Goal: Task Accomplishment & Management: Complete application form

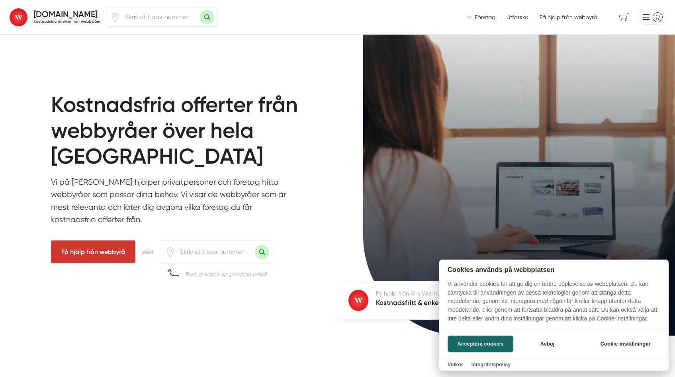
click at [196, 253] on div at bounding box center [337, 188] width 675 height 377
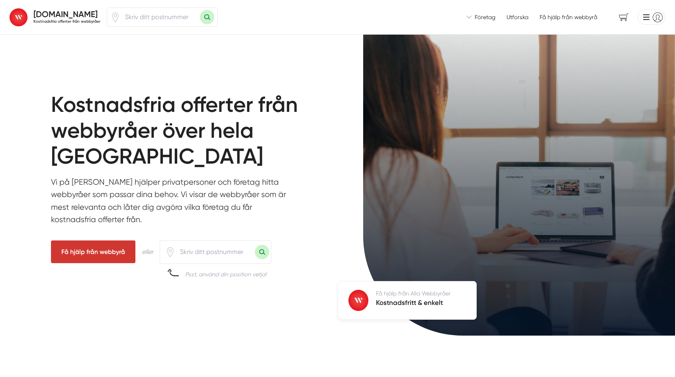
click at [197, 250] on input "number" at bounding box center [215, 252] width 80 height 18
type input "26294"
click at [255, 245] on button "Sök med postnummer" at bounding box center [262, 252] width 14 height 14
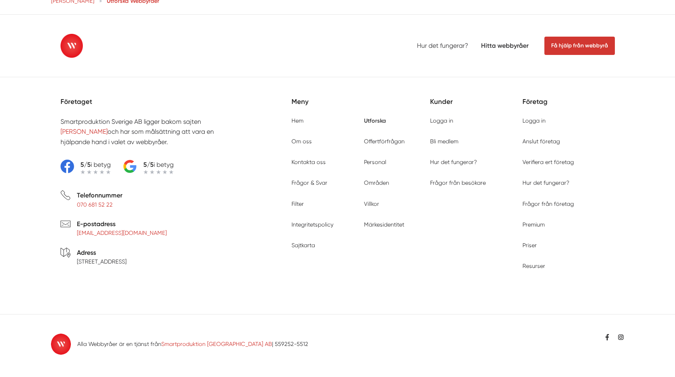
type input "26294"
